Goal: Task Accomplishment & Management: Complete application form

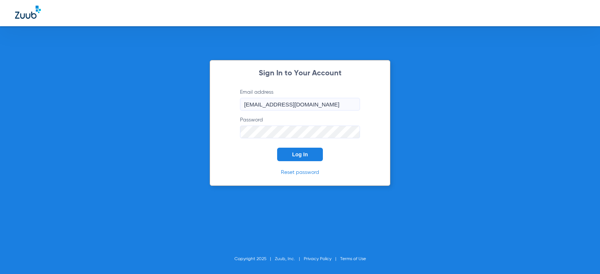
click at [300, 155] on span "Log In" at bounding box center [300, 154] width 16 height 6
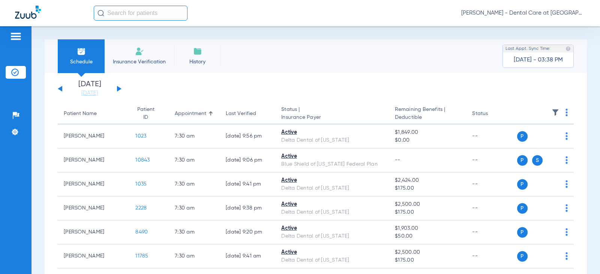
click at [34, 12] on img at bounding box center [28, 12] width 26 height 13
click at [17, 41] on div at bounding box center [16, 37] width 12 height 11
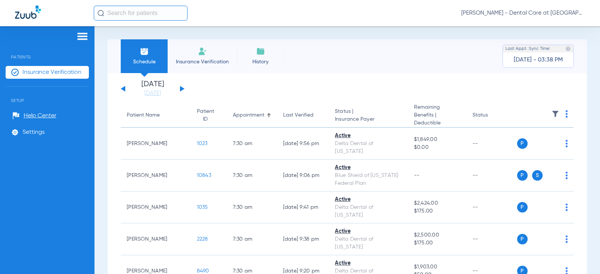
click at [196, 57] on li "Insurance Verification" at bounding box center [202, 56] width 69 height 34
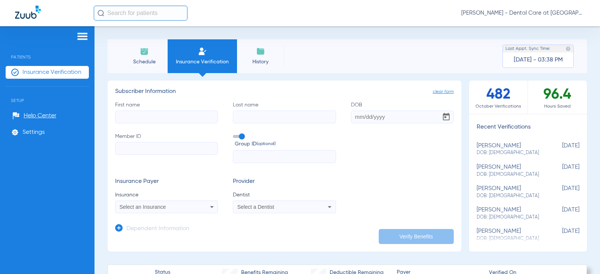
click at [182, 114] on input "First name" at bounding box center [166, 117] width 103 height 13
type input "[PERSON_NAME]"
type input "[DATE]"
click at [169, 156] on label "Member ID" at bounding box center [166, 148] width 103 height 31
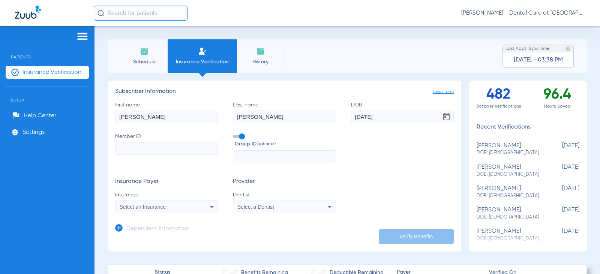
click at [169, 155] on input "Member ID" at bounding box center [166, 148] width 103 height 13
